Goal: Task Accomplishment & Management: Manage account settings

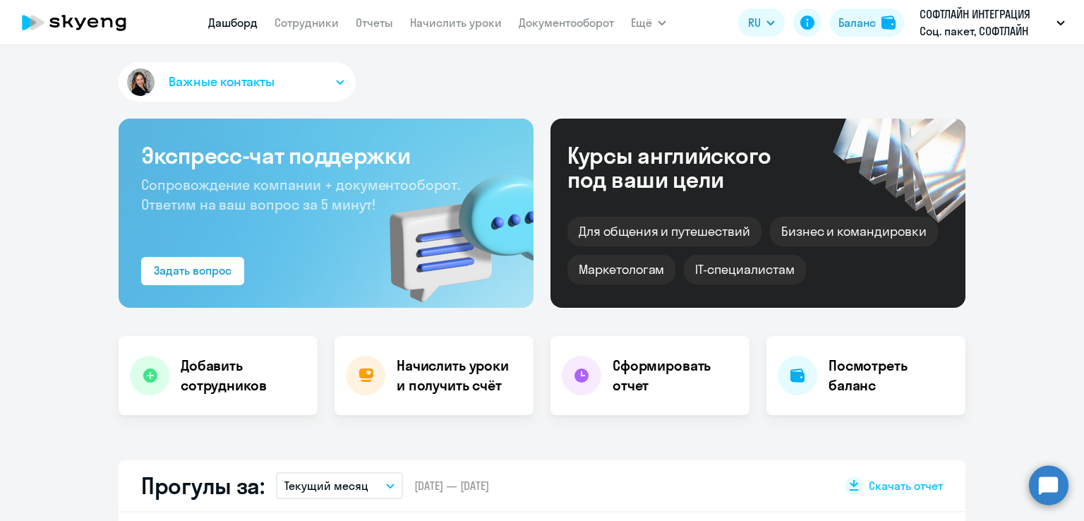
select select "30"
click at [336, 83] on icon "button" at bounding box center [340, 82] width 8 height 5
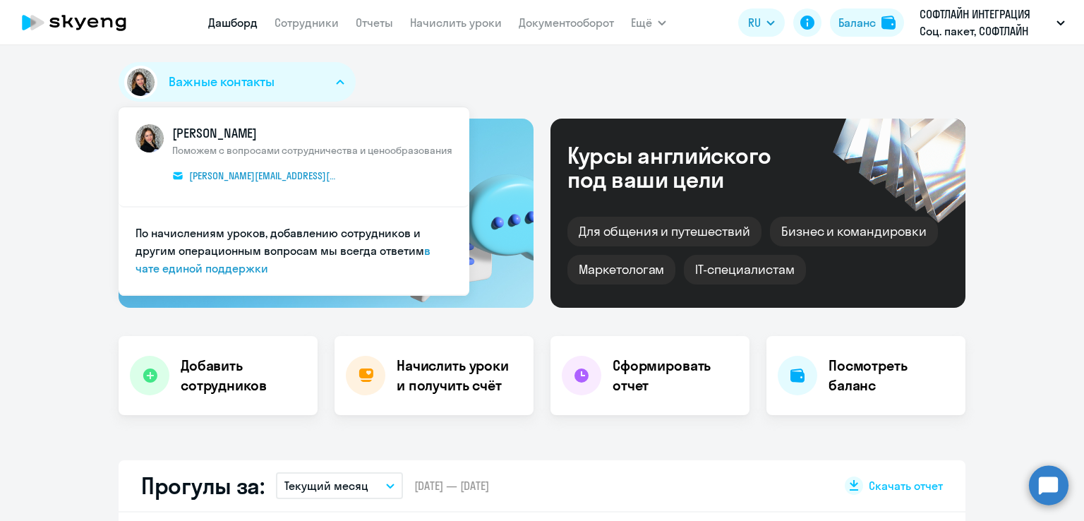
click at [337, 80] on icon "button" at bounding box center [340, 82] width 7 height 4
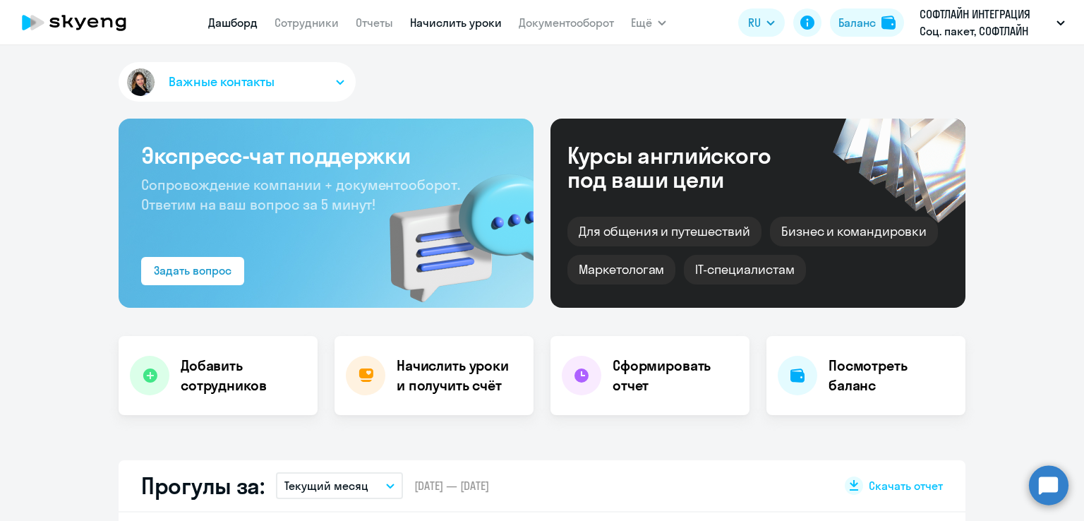
click at [447, 28] on link "Начислить уроки" at bounding box center [456, 23] width 92 height 14
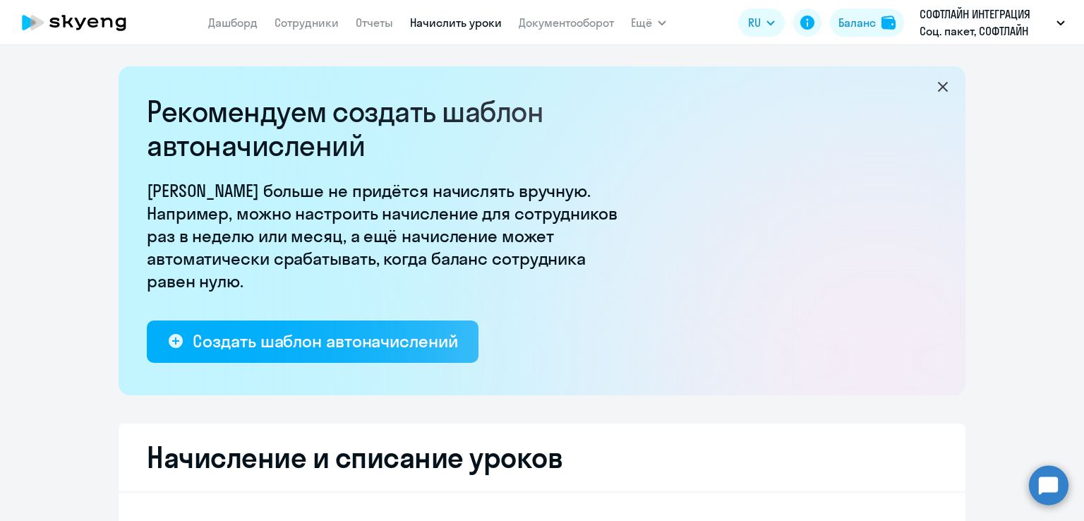
select select "10"
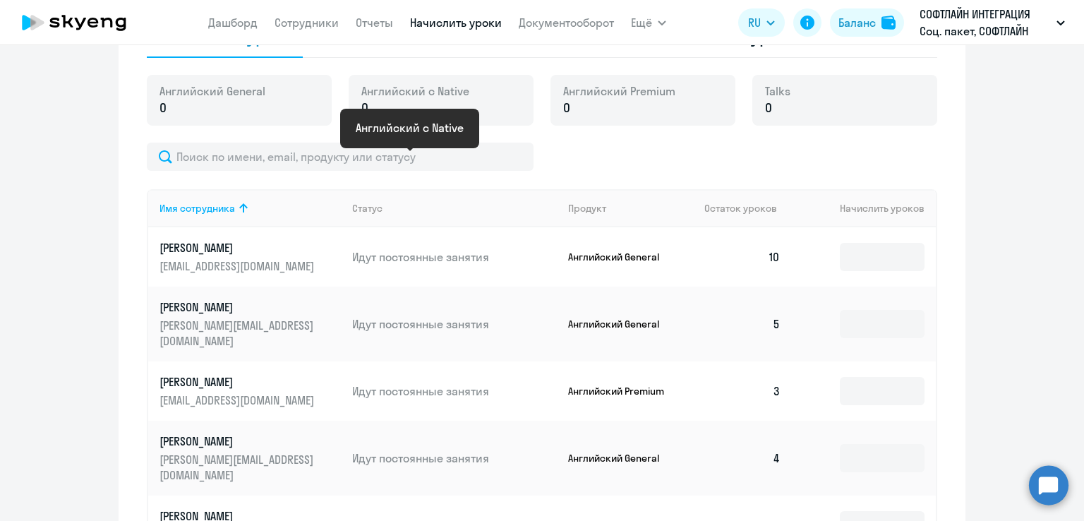
scroll to position [565, 0]
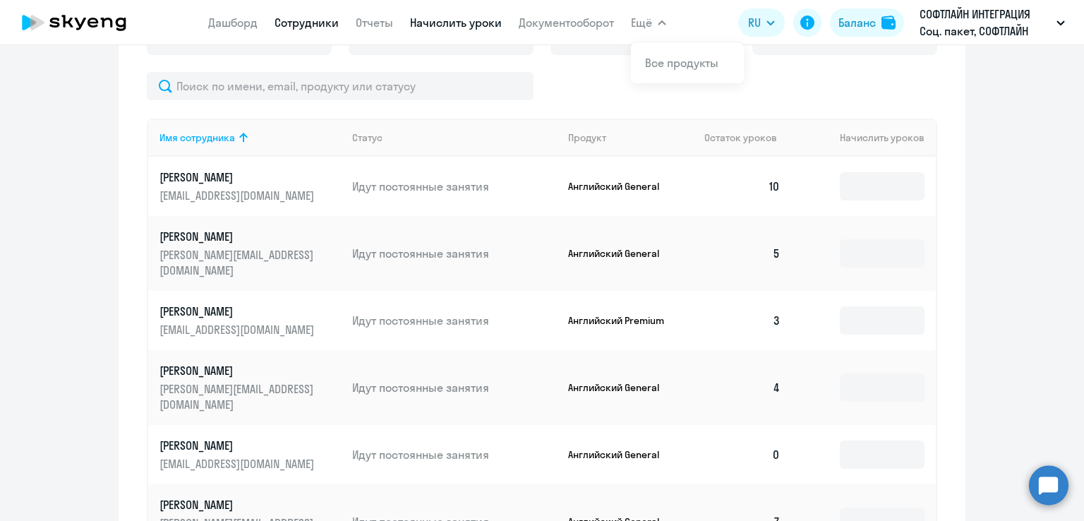
click at [311, 26] on link "Сотрудники" at bounding box center [307, 23] width 64 height 14
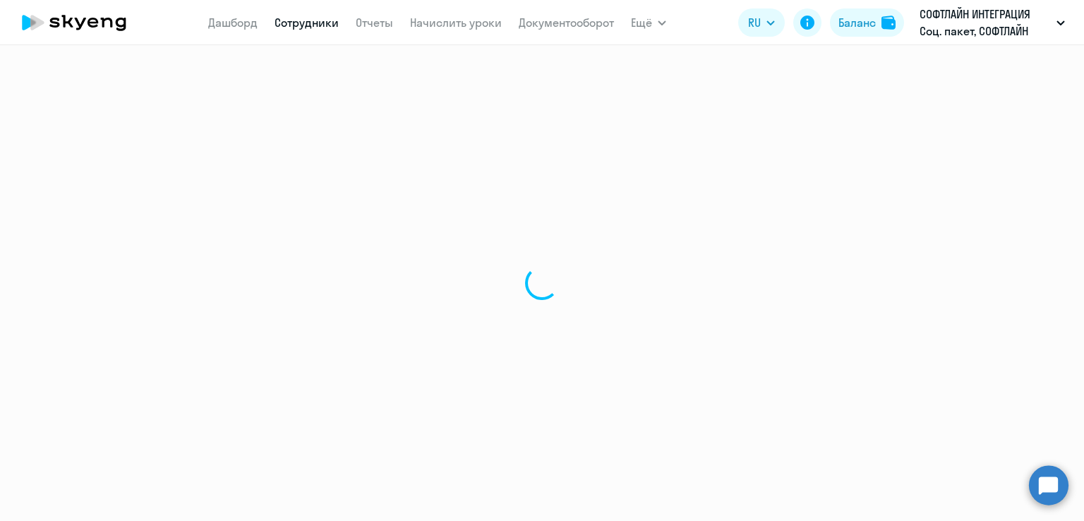
select select "30"
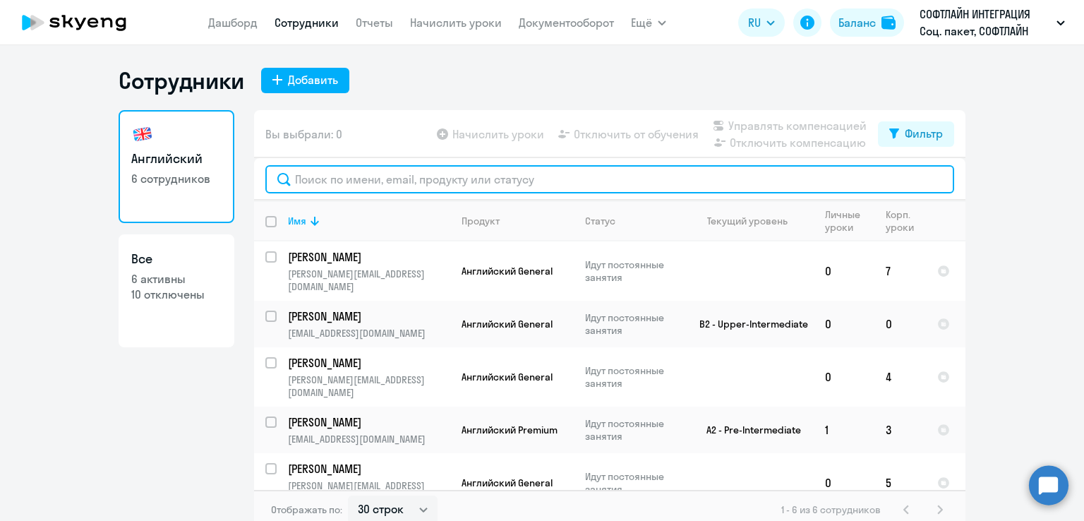
click at [349, 183] on input "text" at bounding box center [609, 179] width 689 height 28
paste input "Гладких"
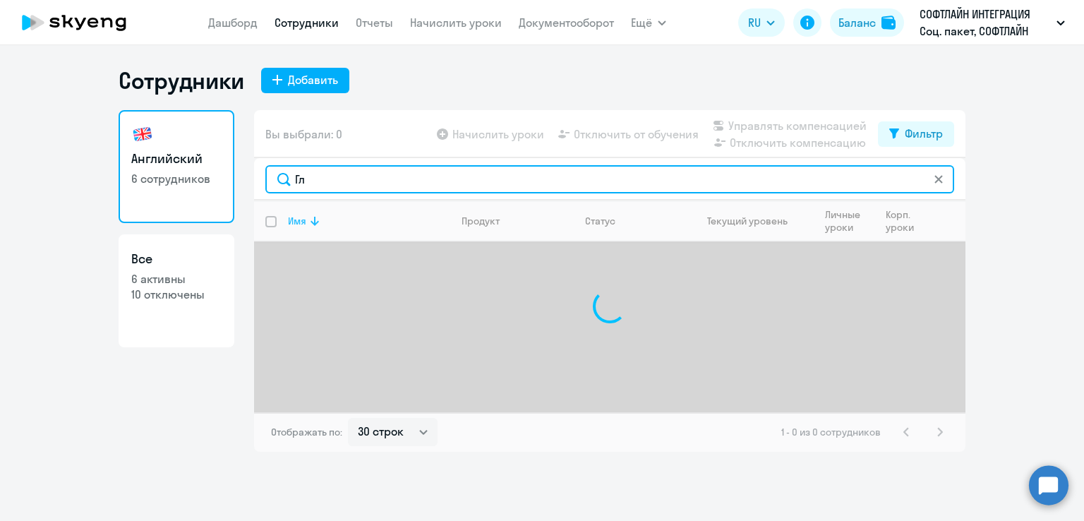
type input "Г"
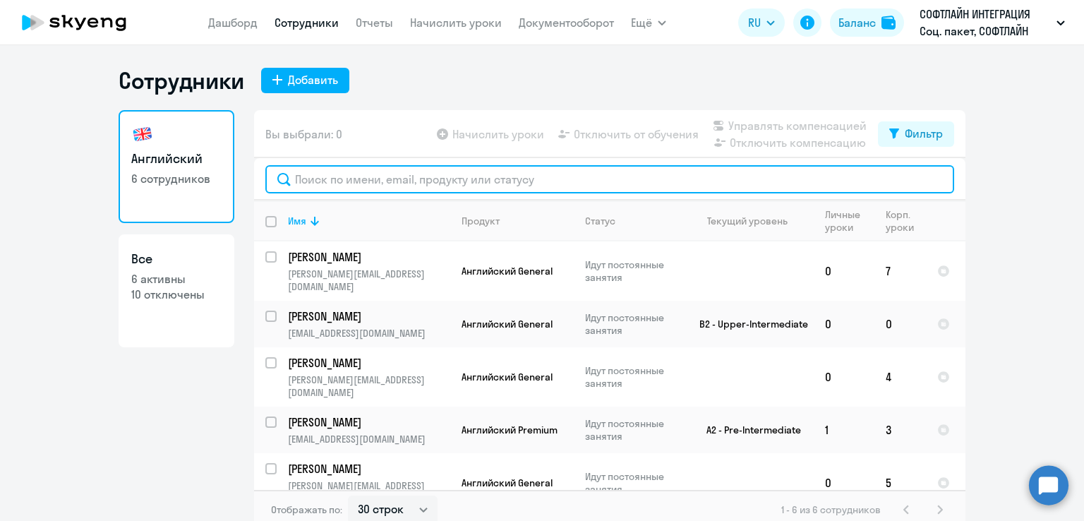
paste input "[PERSON_NAME][EMAIL_ADDRESS][DOMAIN_NAME]"
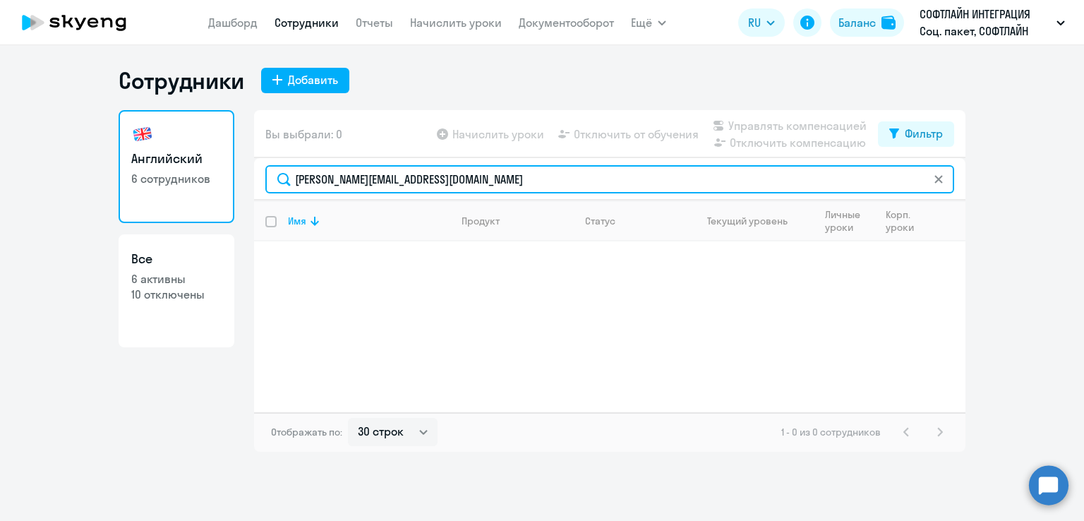
type input "[PERSON_NAME][EMAIL_ADDRESS][DOMAIN_NAME]"
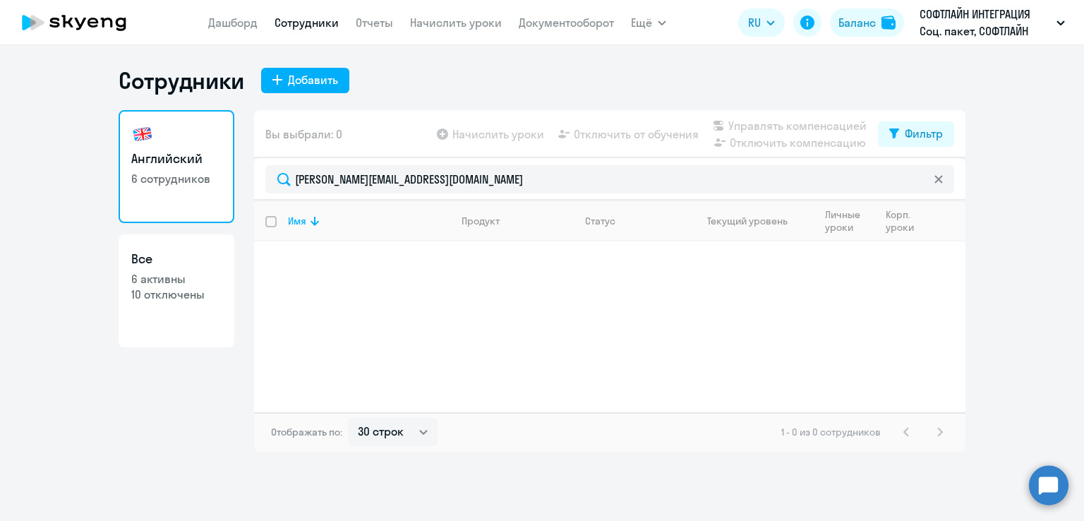
click at [941, 180] on icon at bounding box center [939, 179] width 8 height 8
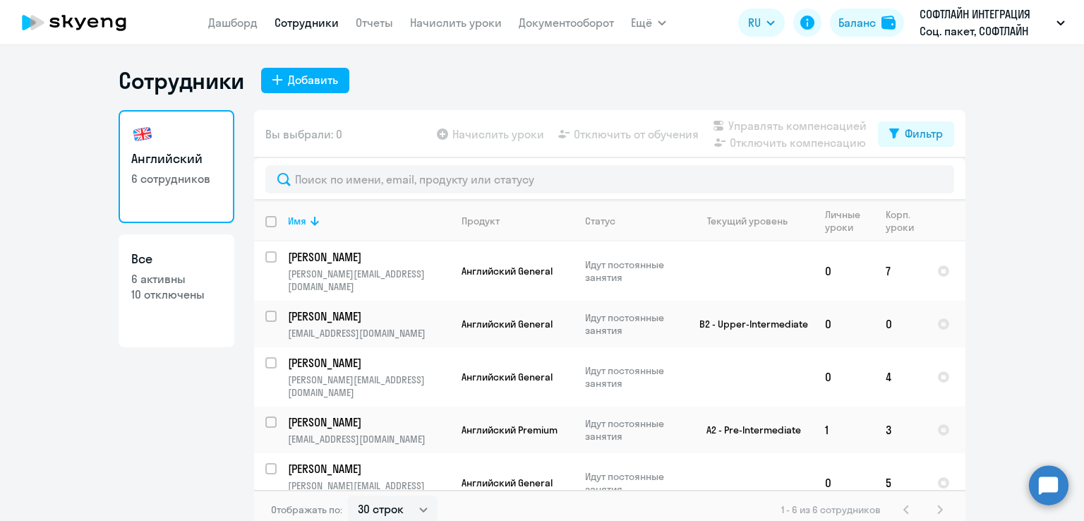
click at [169, 287] on p "10 отключены" at bounding box center [176, 295] width 90 height 16
select select "30"
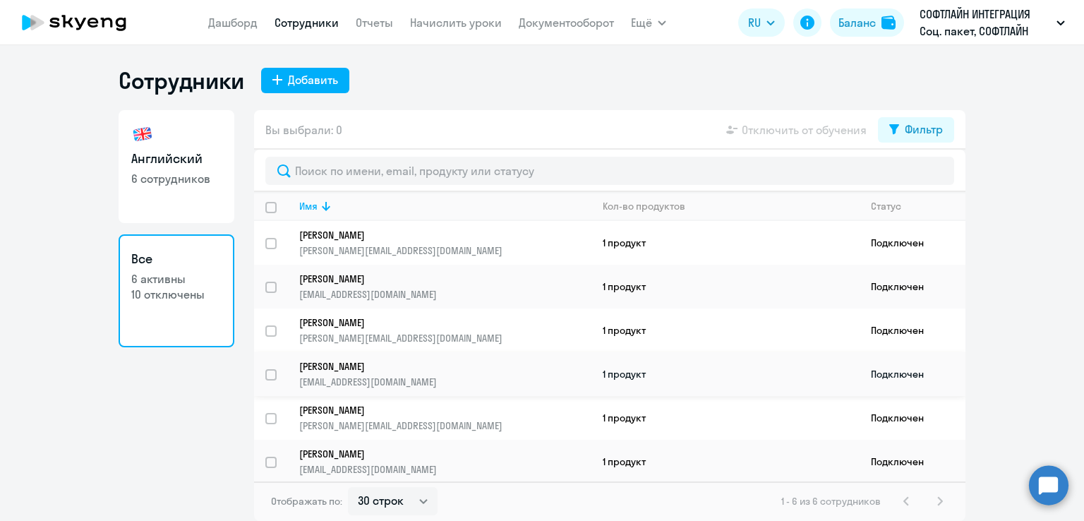
scroll to position [5, 0]
click at [194, 177] on p "6 сотрудников" at bounding box center [176, 179] width 90 height 16
select select "30"
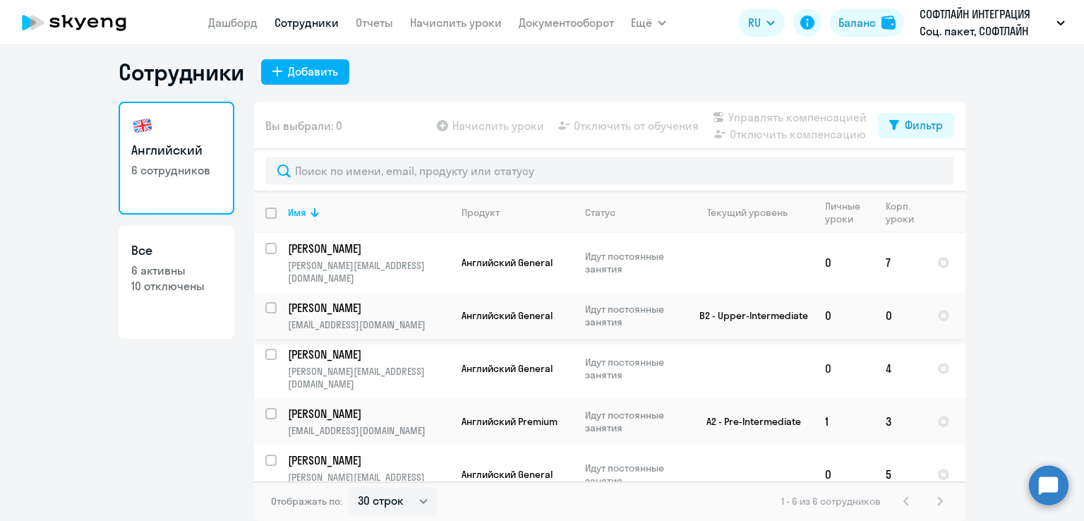
scroll to position [33, 0]
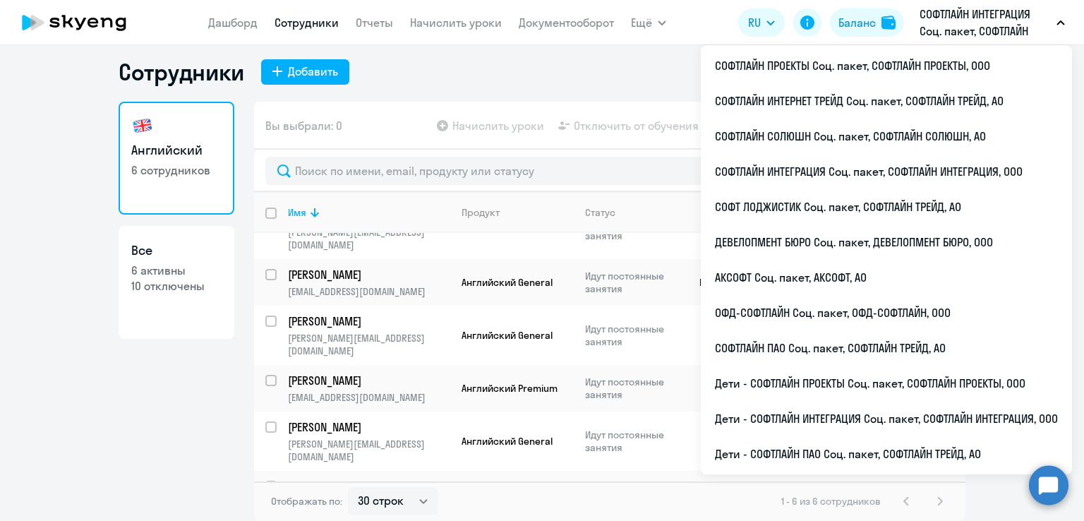
click at [975, 18] on p "СОФТЛАЙН ИНТЕГРАЦИЯ Соц. пакет, СОФТЛАЙН ИНТЕГРАЦИЯ, ООО" at bounding box center [985, 23] width 131 height 34
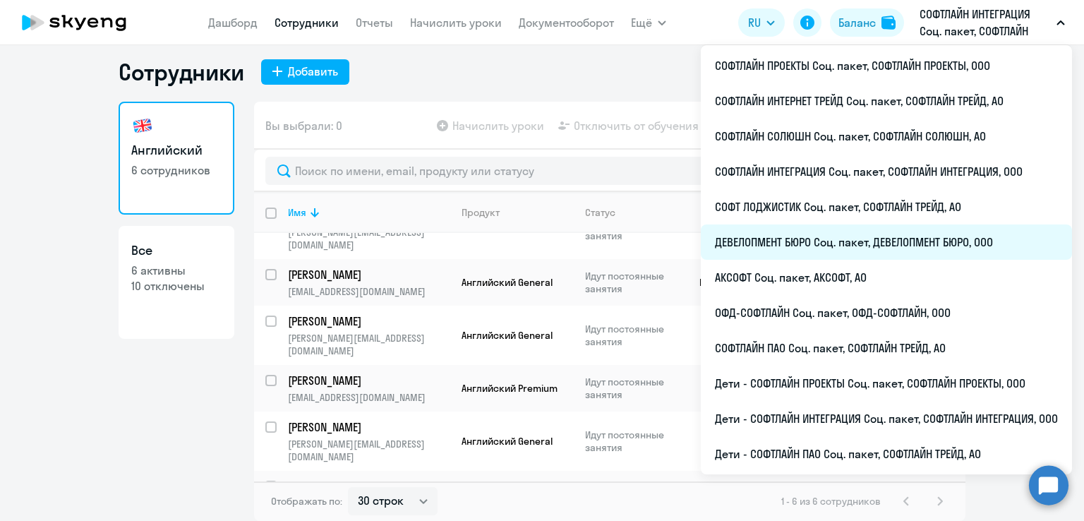
scroll to position [0, 0]
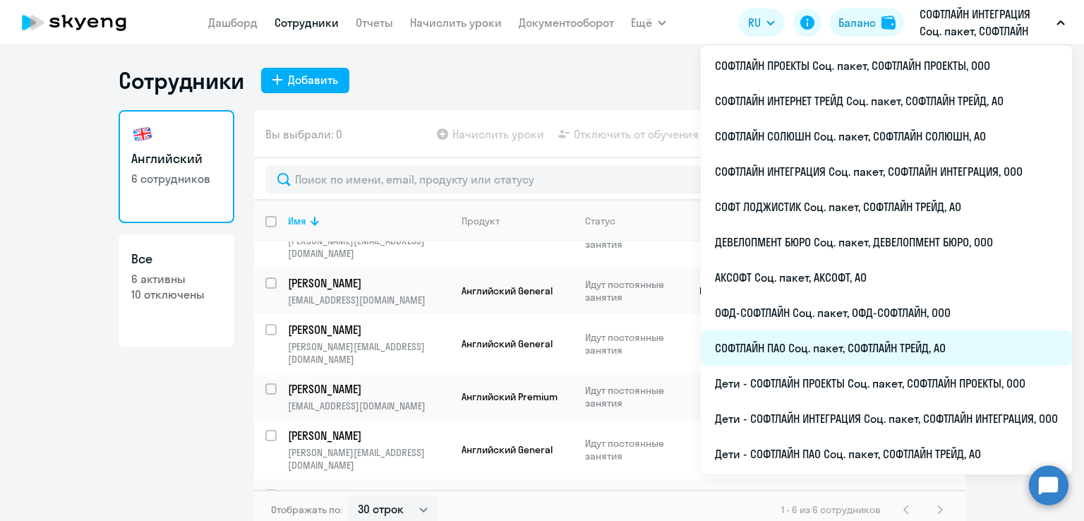
click at [842, 354] on li "СОФТЛАЙН ПАО Соц. пакет, СОФТЛАЙН ТРЕЙД, АО" at bounding box center [886, 347] width 371 height 35
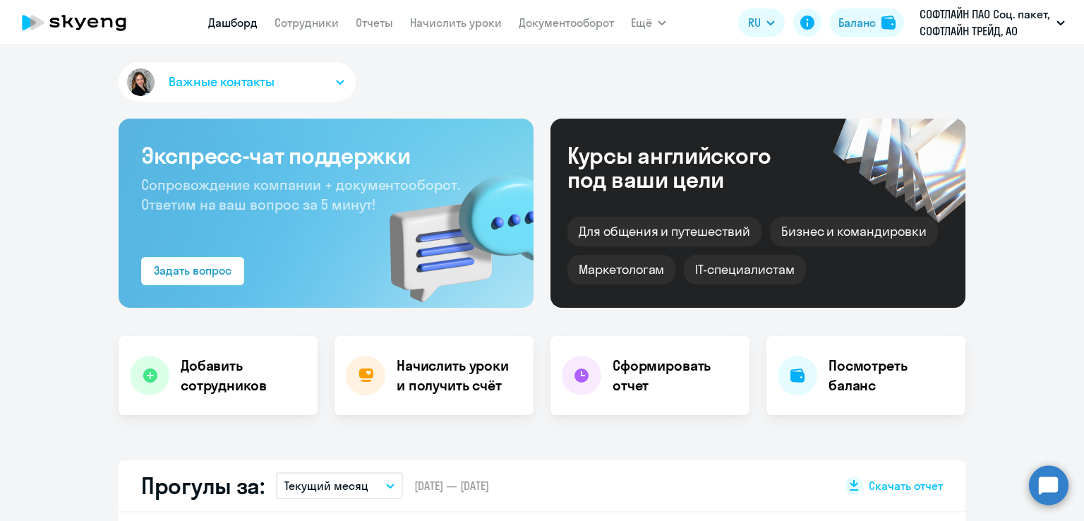
select select "30"
click at [294, 22] on link "Сотрудники" at bounding box center [307, 23] width 64 height 14
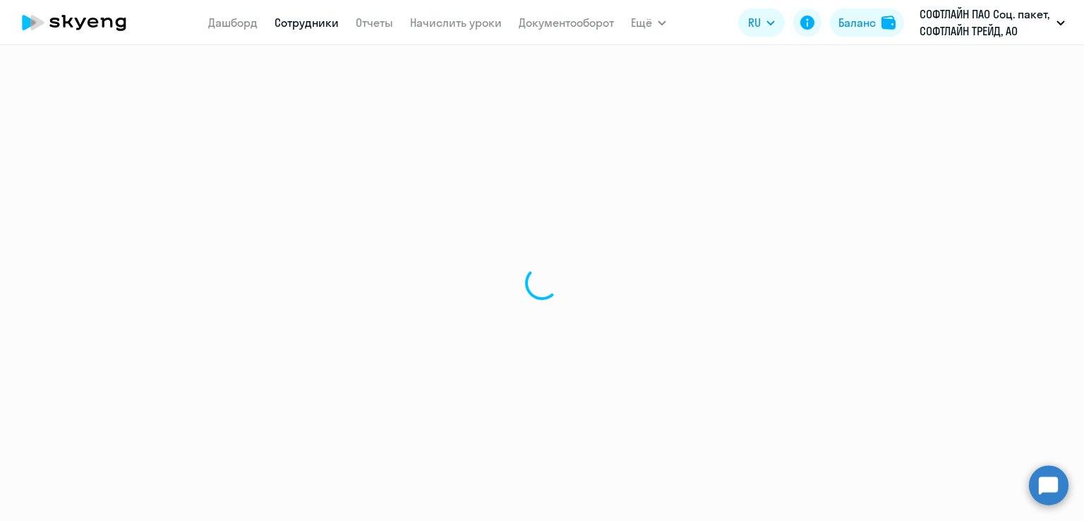
select select "30"
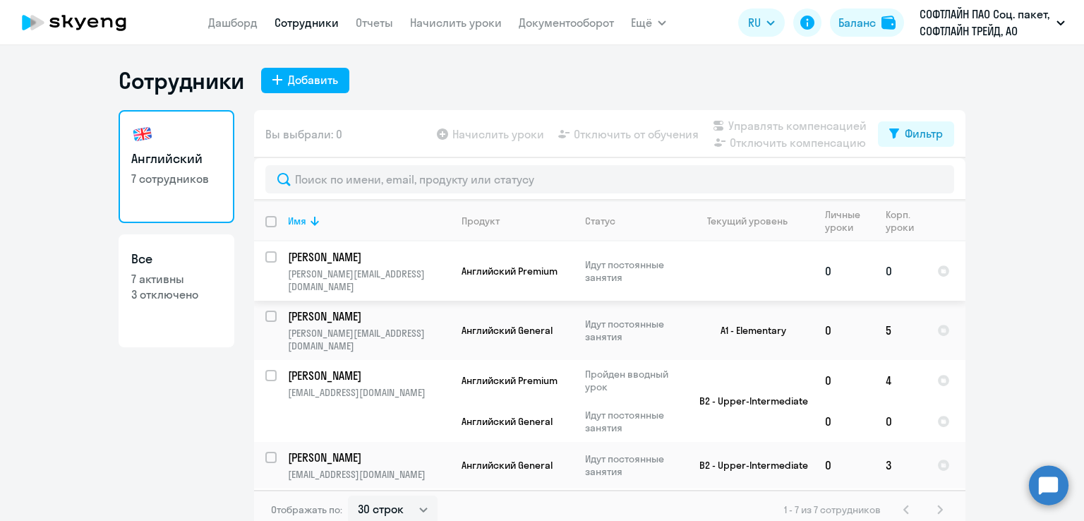
scroll to position [116, 0]
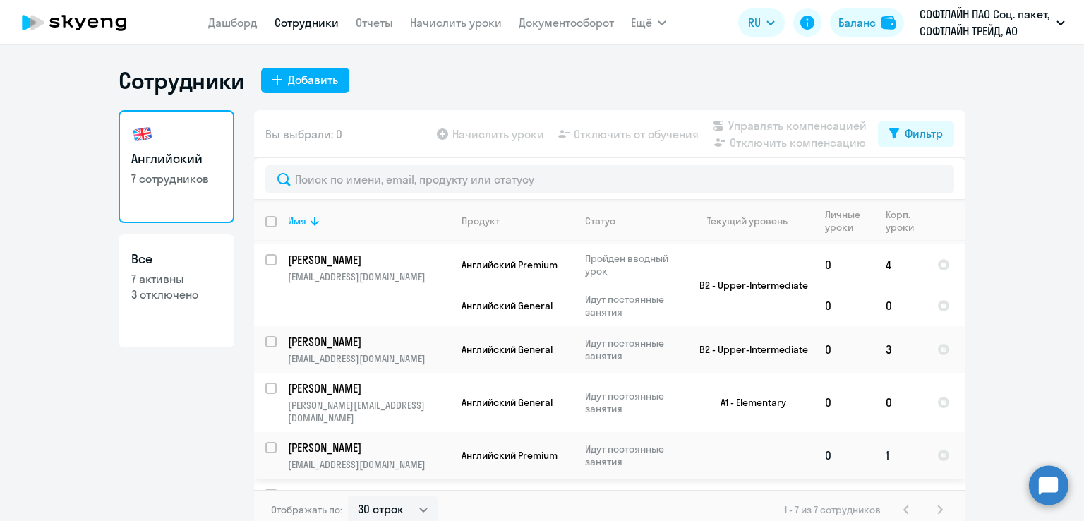
click at [359, 458] on p "[EMAIL_ADDRESS][DOMAIN_NAME]" at bounding box center [369, 464] width 162 height 13
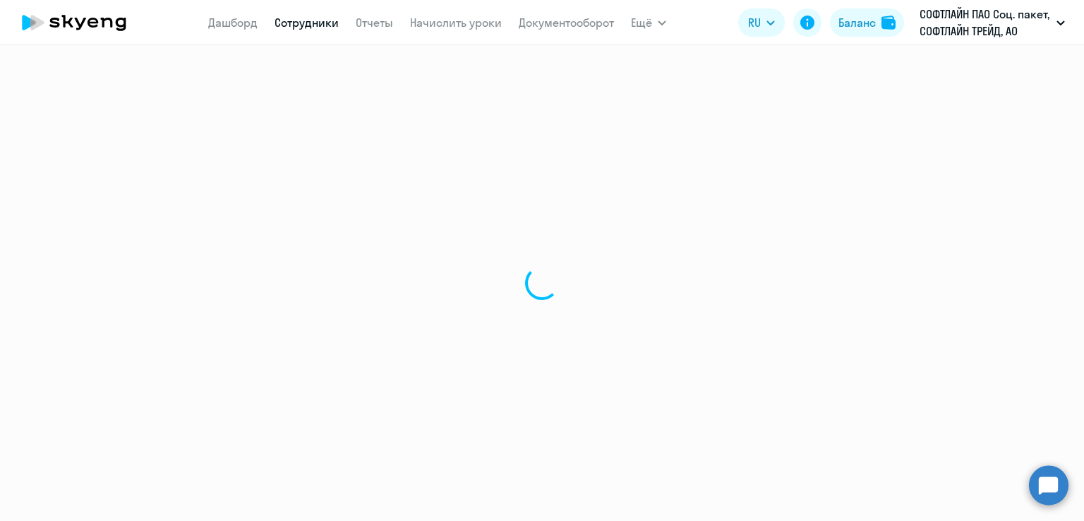
select select "english"
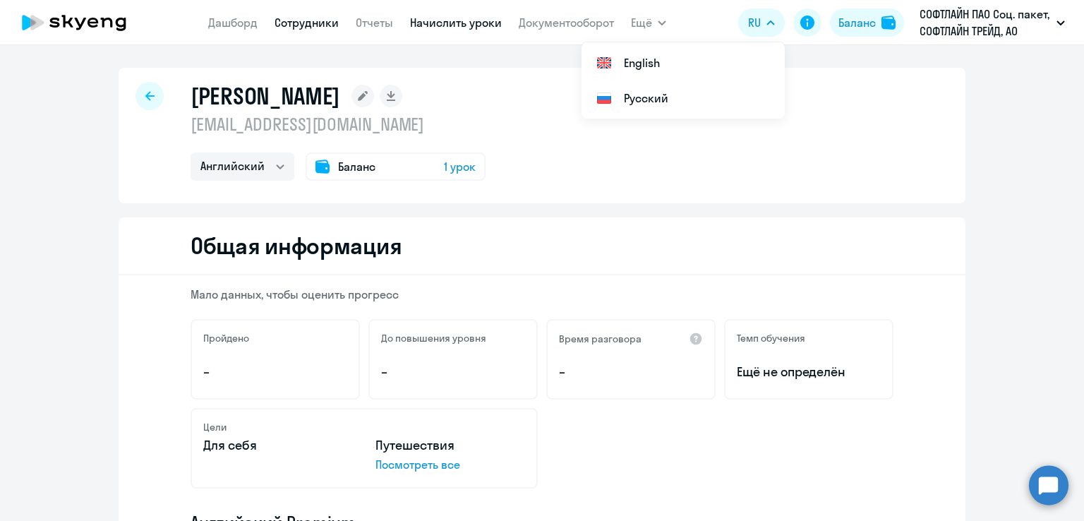
click at [471, 18] on link "Начислить уроки" at bounding box center [456, 23] width 92 height 14
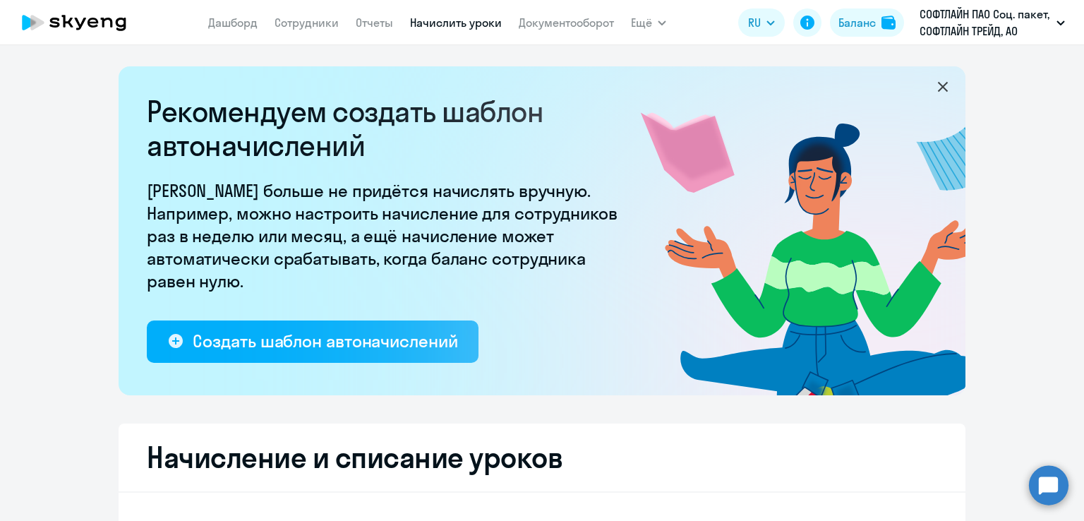
select select "10"
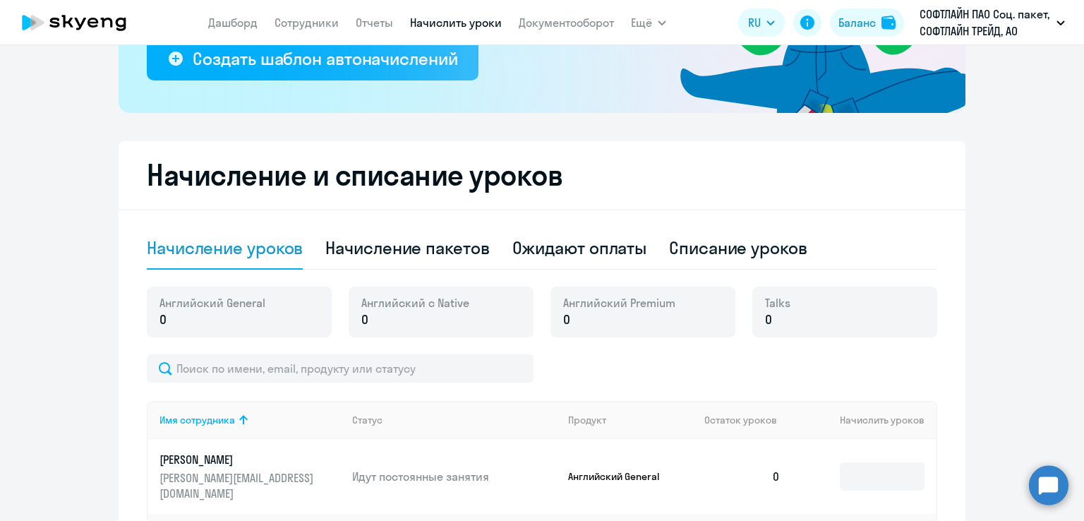
scroll to position [494, 0]
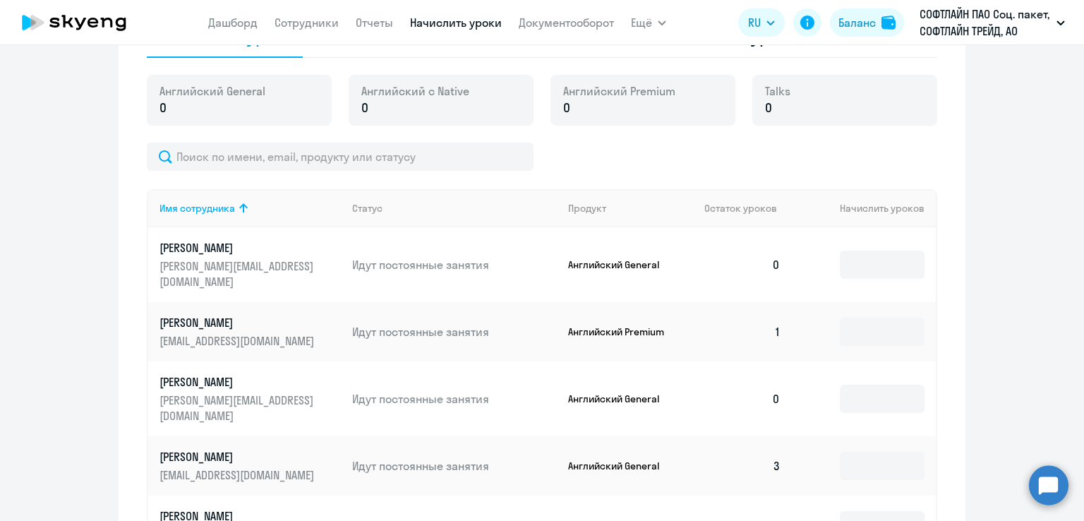
click at [258, 315] on p "[PERSON_NAME]" at bounding box center [239, 323] width 158 height 16
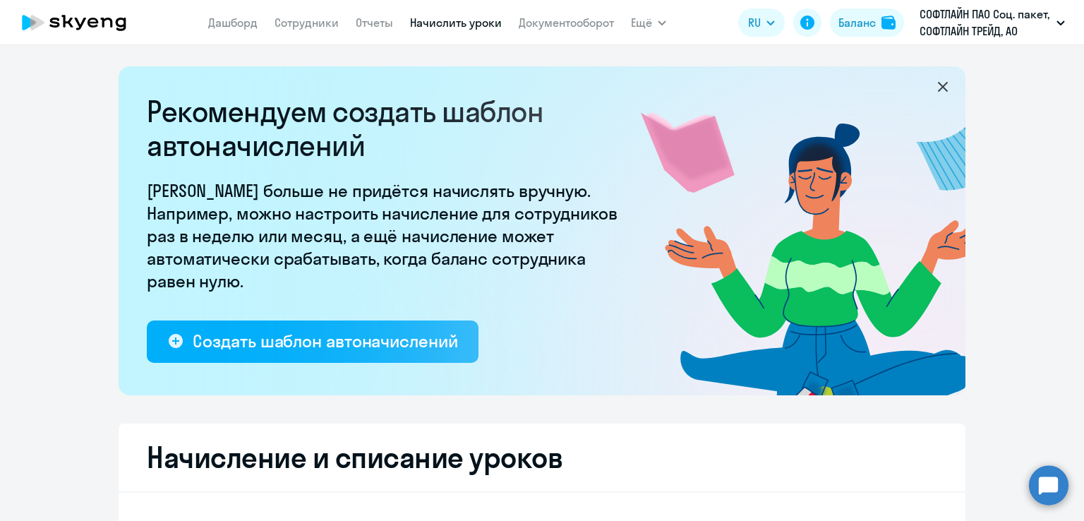
select select "english"
select select "10"
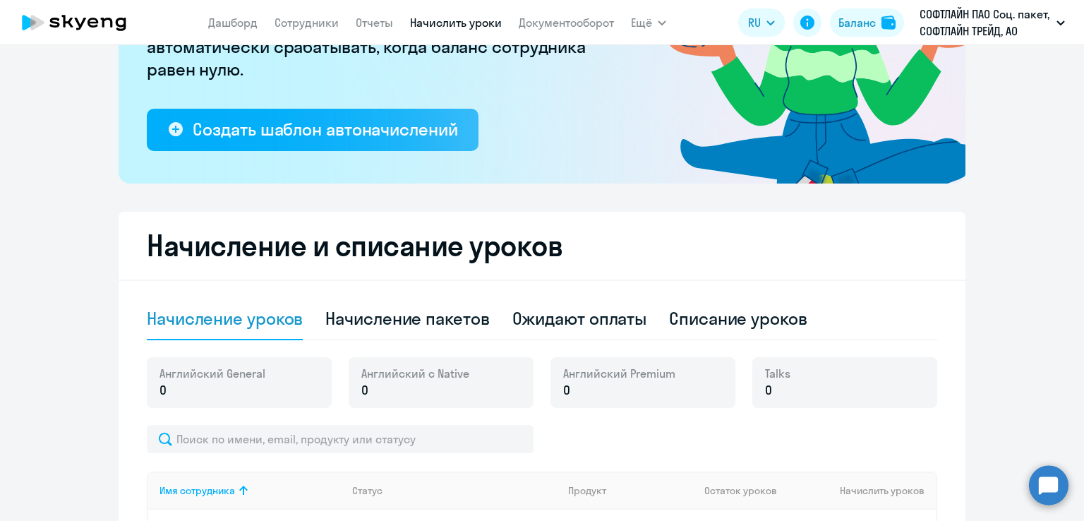
scroll to position [282, 0]
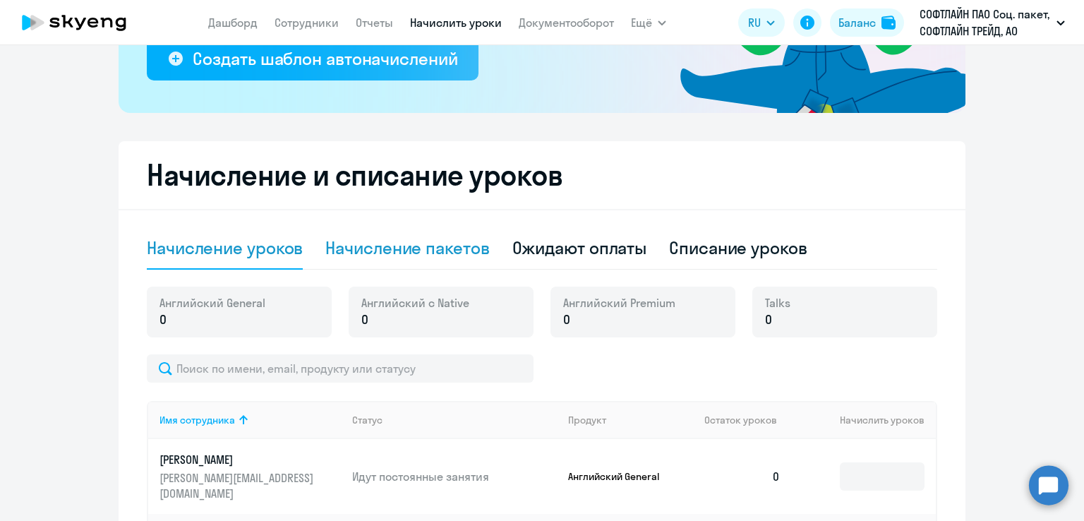
click at [414, 256] on div "Начисление пакетов" at bounding box center [407, 248] width 164 height 23
select select "10"
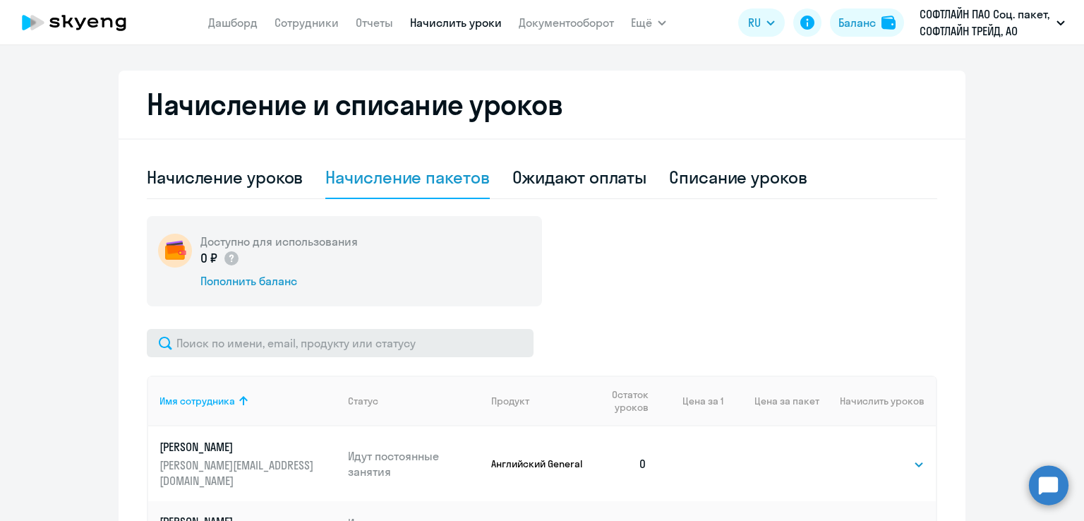
scroll to position [494, 0]
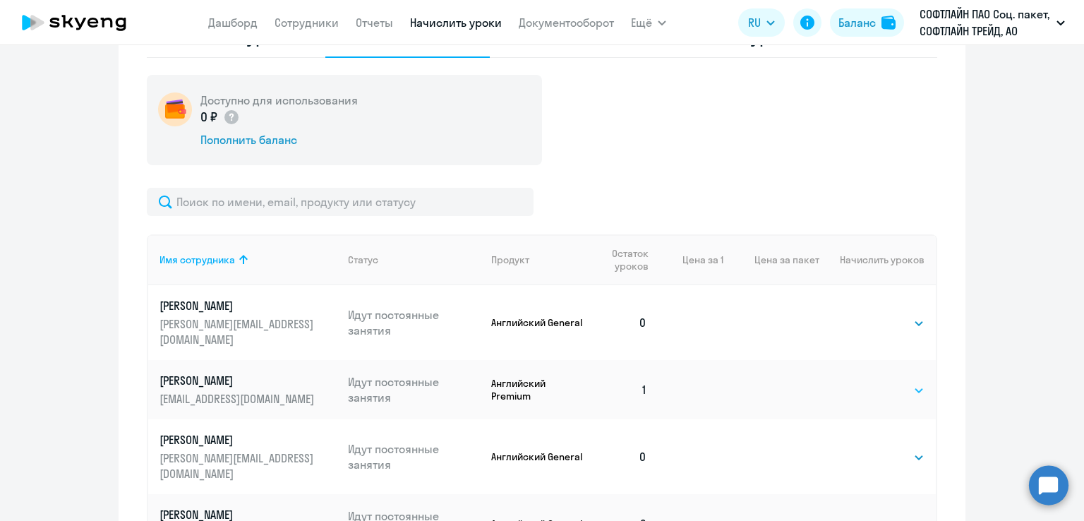
click at [903, 382] on select "Выбрать 8 16 32 64 128" at bounding box center [896, 390] width 58 height 17
select select "8"
click at [867, 382] on select "Выбрать 8 16 32 64 128" at bounding box center [896, 390] width 58 height 17
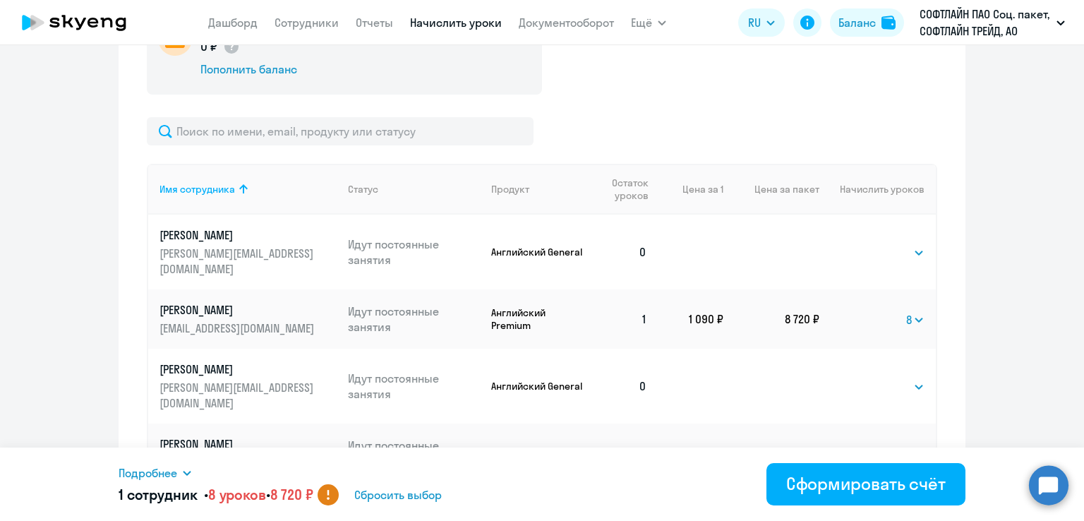
scroll to position [635, 0]
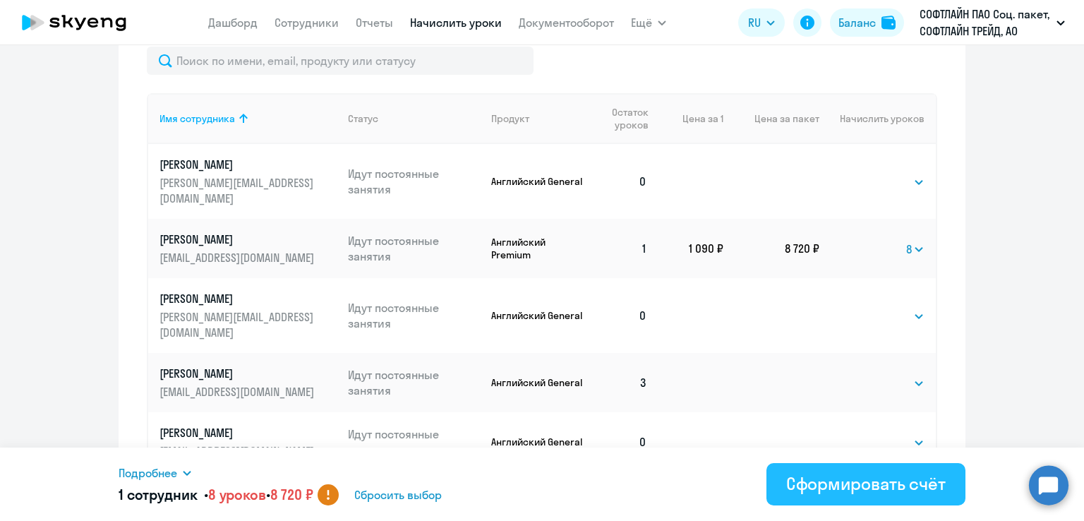
click at [872, 488] on div "Сформировать счёт" at bounding box center [866, 483] width 160 height 23
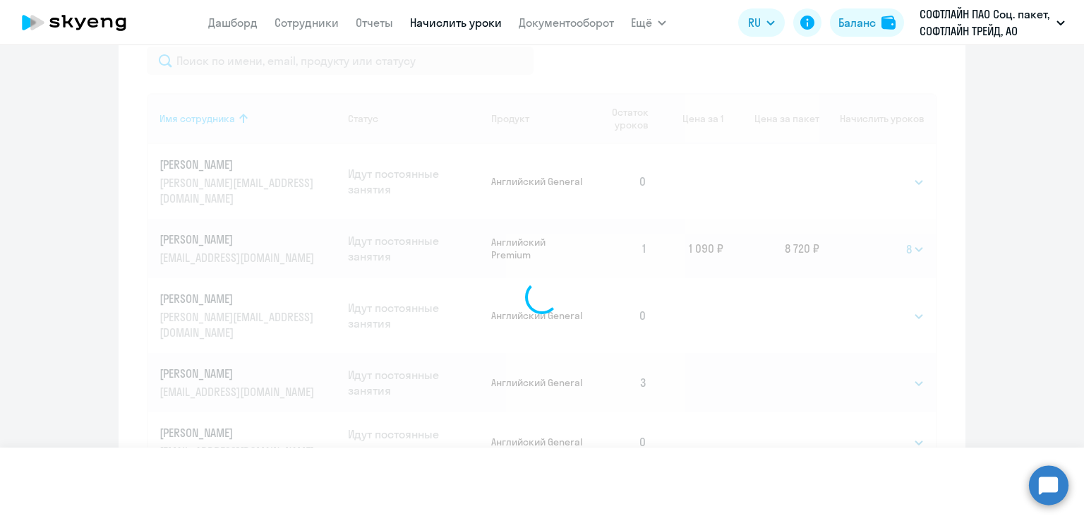
select select
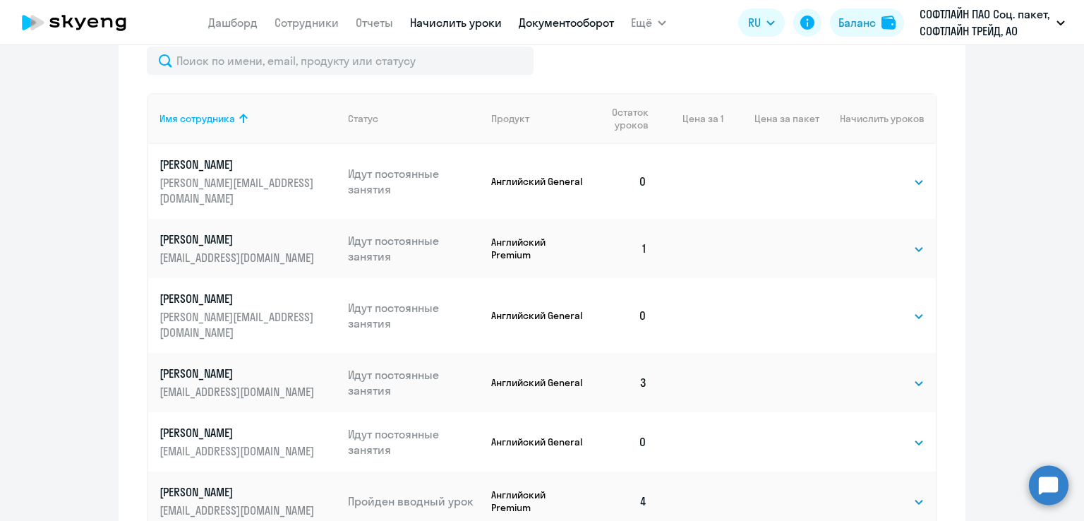
click at [583, 23] on link "Документооборот" at bounding box center [566, 23] width 95 height 14
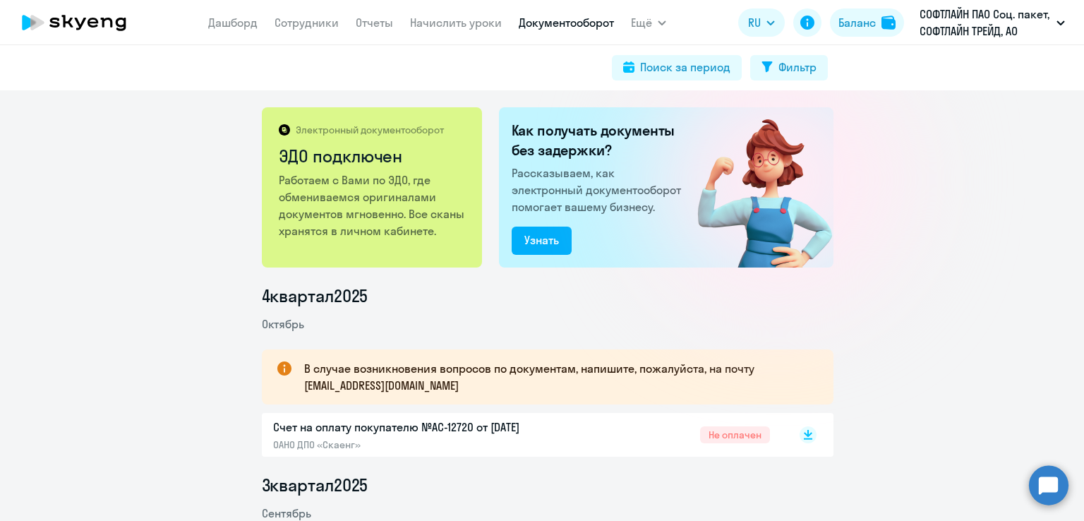
scroll to position [71, 0]
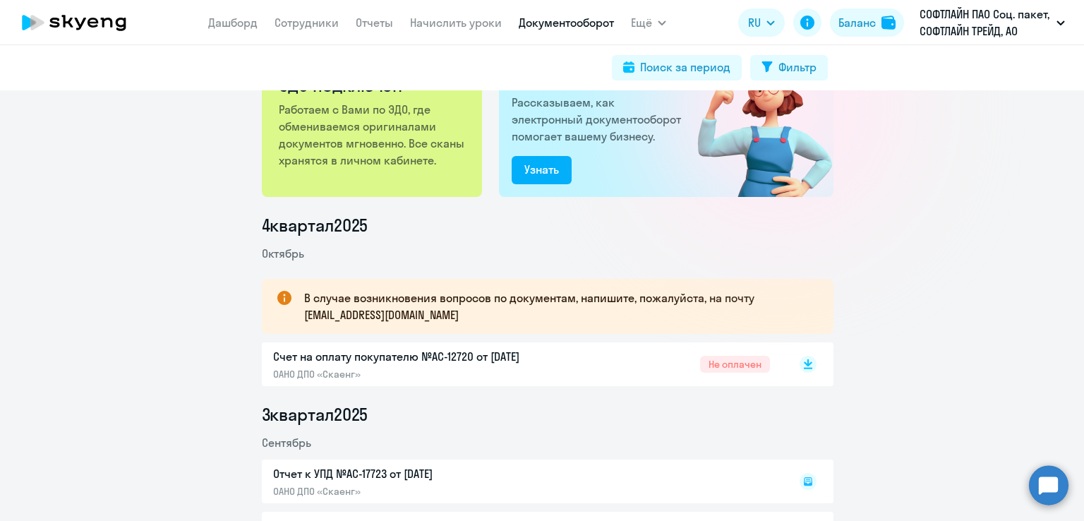
drag, startPoint x: 751, startPoint y: 361, endPoint x: 912, endPoint y: 431, distance: 175.2
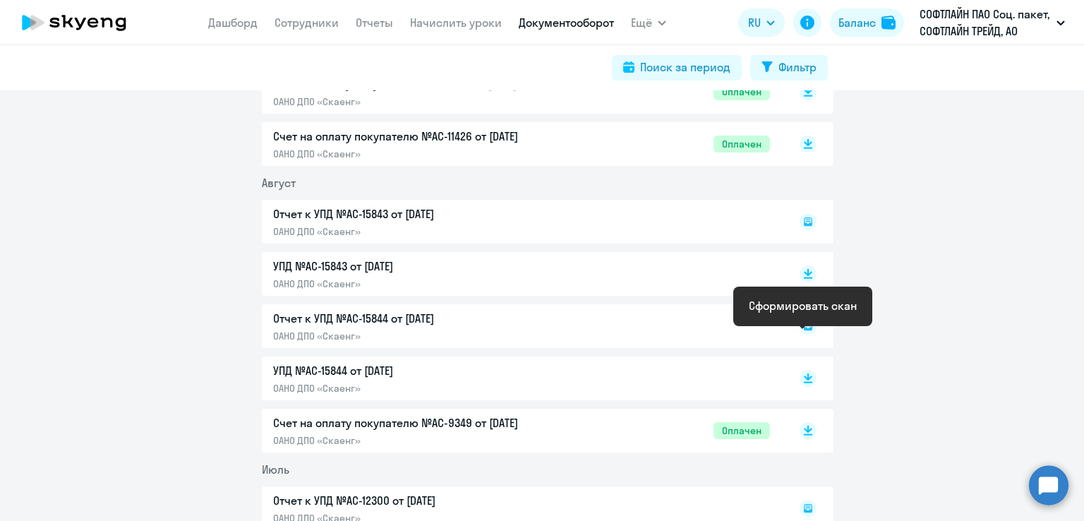
scroll to position [212, 0]
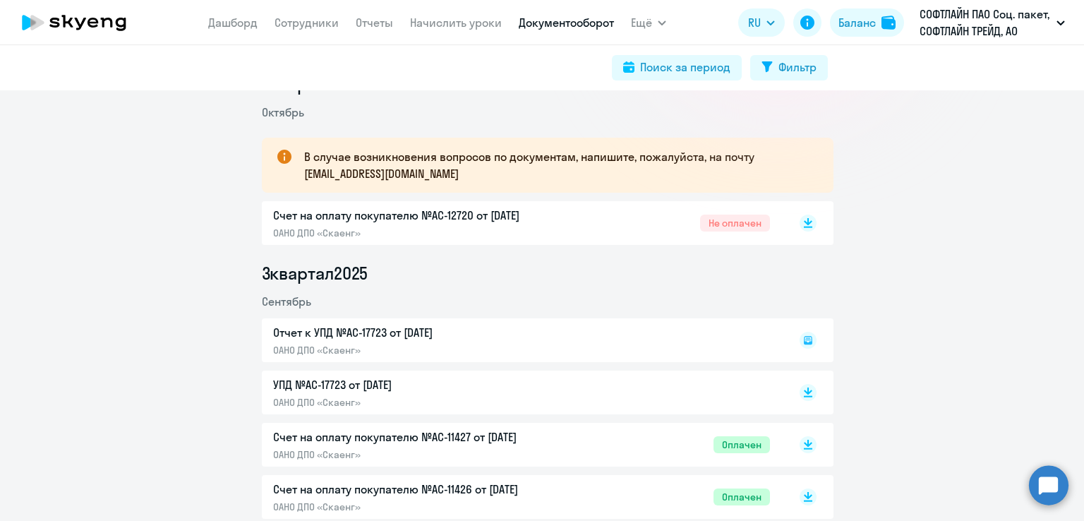
click at [386, 215] on p "Счет на оплату покупателю №AC-12720 от [DATE]" at bounding box center [421, 215] width 297 height 17
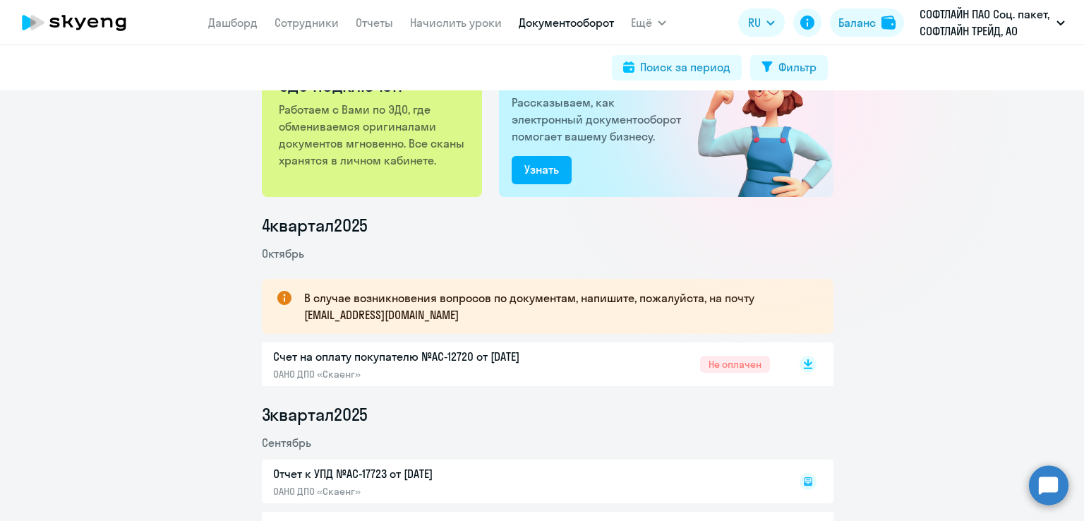
scroll to position [0, 0]
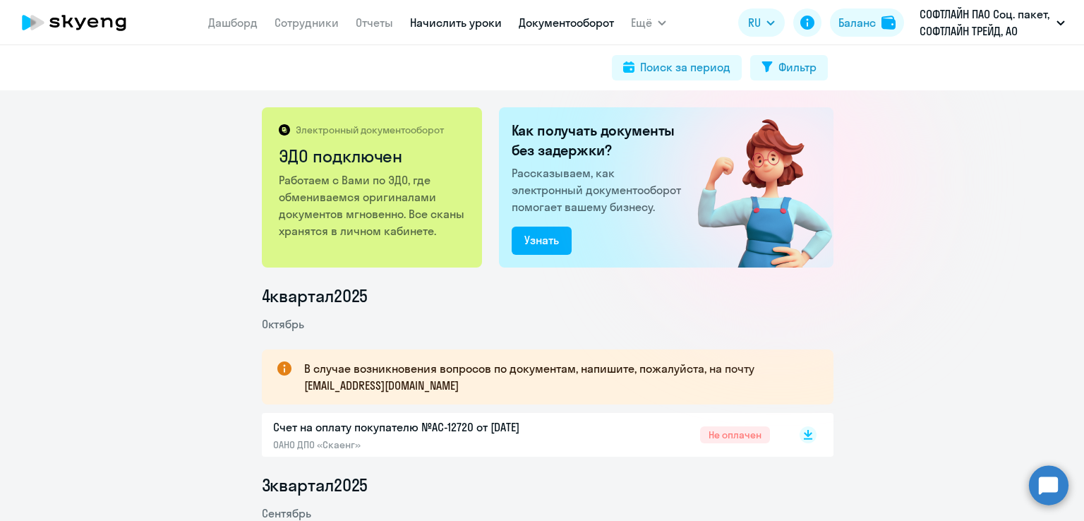
click at [484, 29] on link "Начислить уроки" at bounding box center [456, 23] width 92 height 14
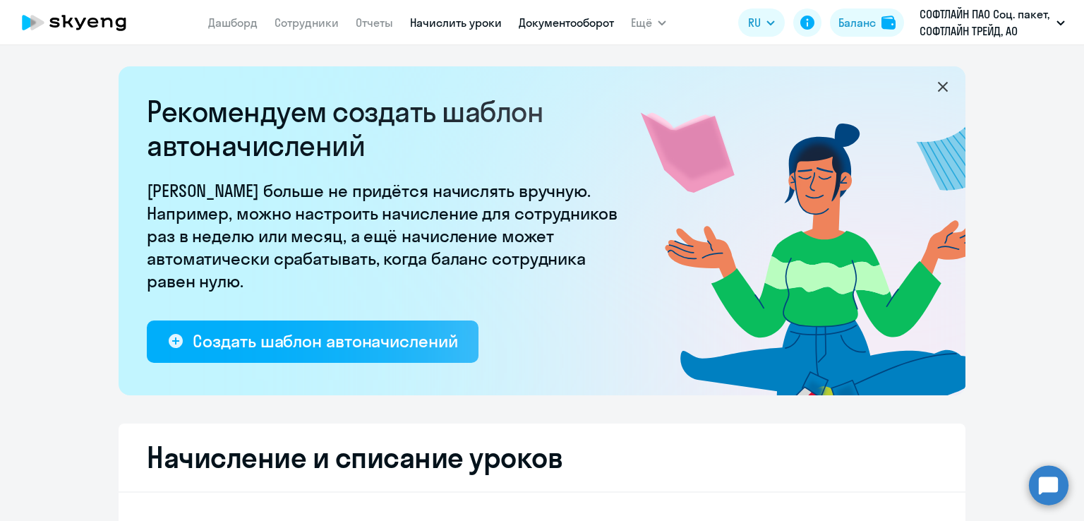
select select "10"
click at [561, 23] on link "Документооборот" at bounding box center [566, 23] width 95 height 14
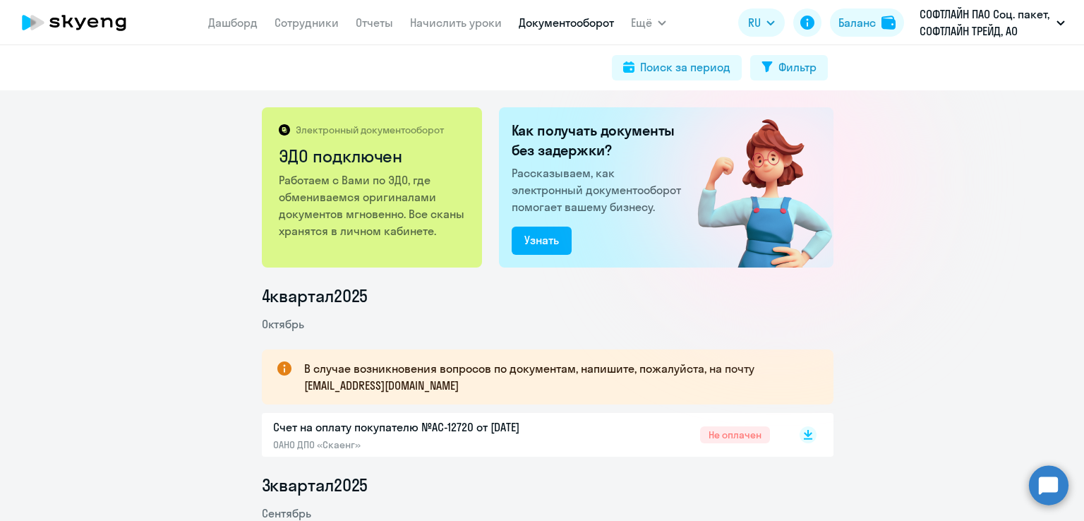
click at [435, 35] on nav "[PERSON_NAME] Отчеты Начислить уроки Документооборот" at bounding box center [411, 22] width 406 height 28
click at [440, 20] on link "Начислить уроки" at bounding box center [456, 23] width 92 height 14
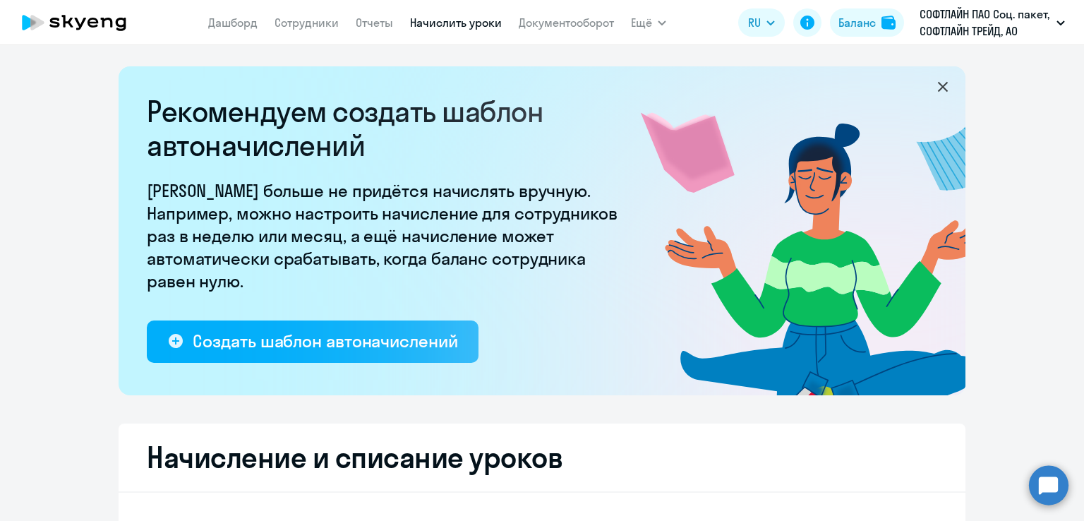
select select "10"
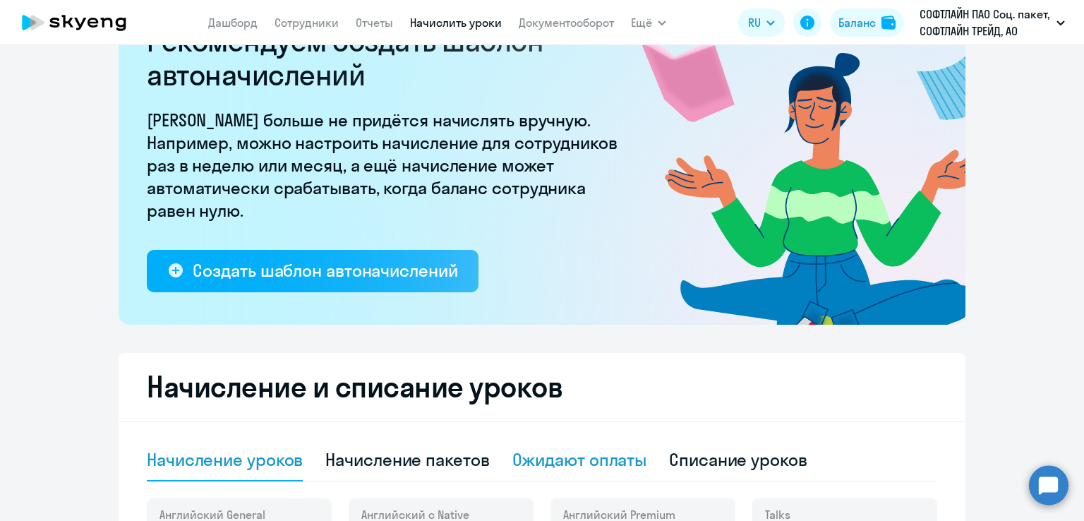
click at [581, 461] on div "Ожидают оплаты" at bounding box center [580, 459] width 135 height 23
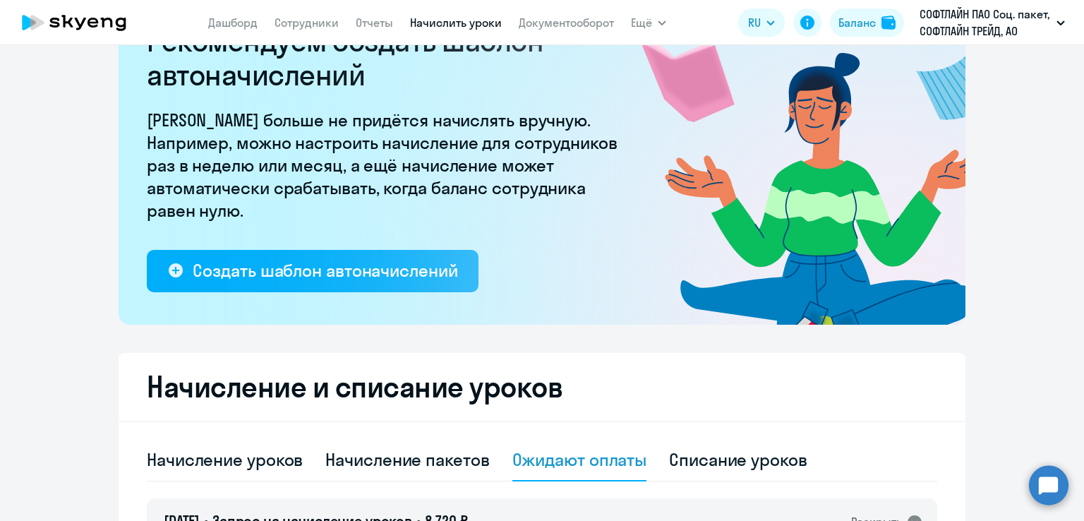
scroll to position [282, 0]
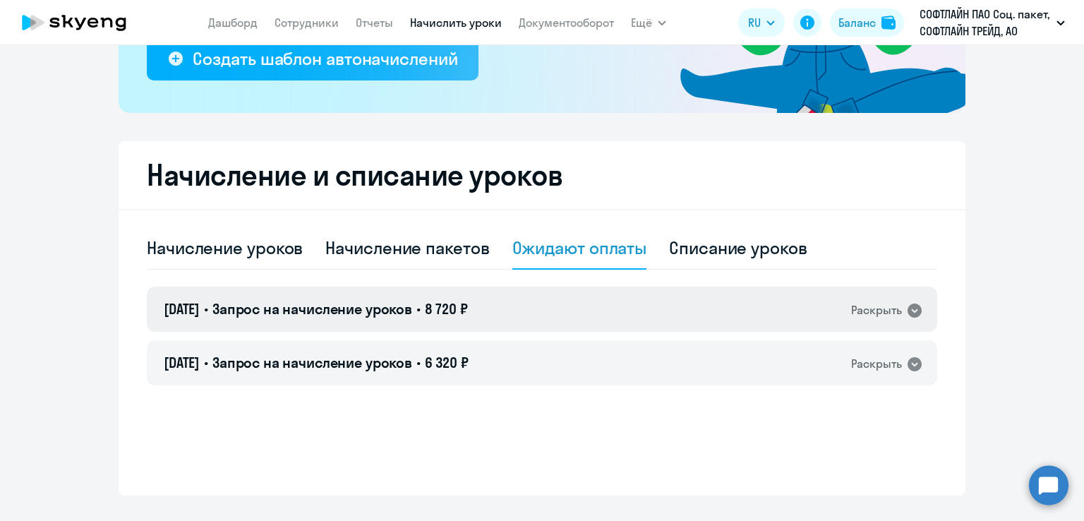
click at [392, 307] on span "Запрос на начисление уроков" at bounding box center [313, 309] width 200 height 18
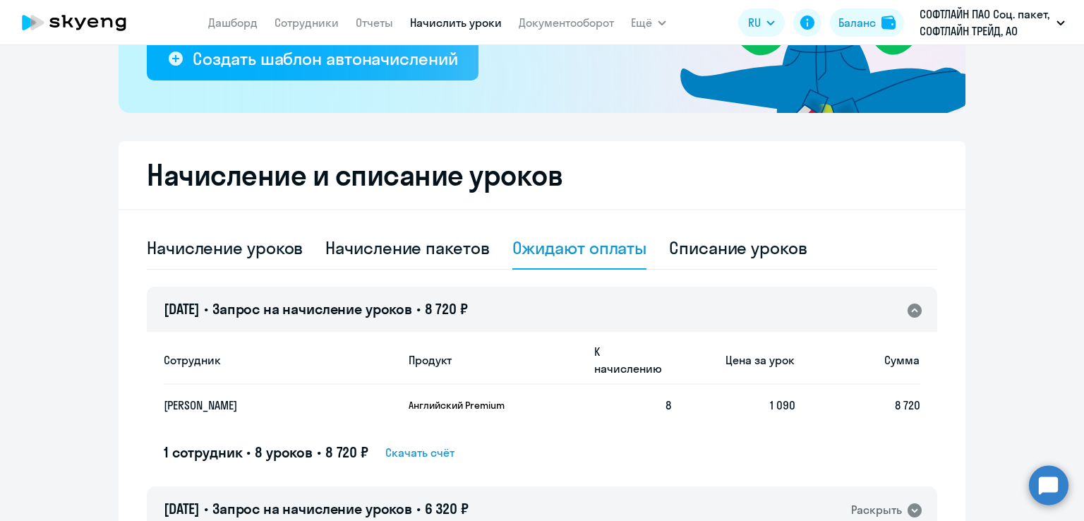
click at [427, 444] on span "Скачать счёт" at bounding box center [419, 452] width 69 height 17
